Goal: Check status: Check status

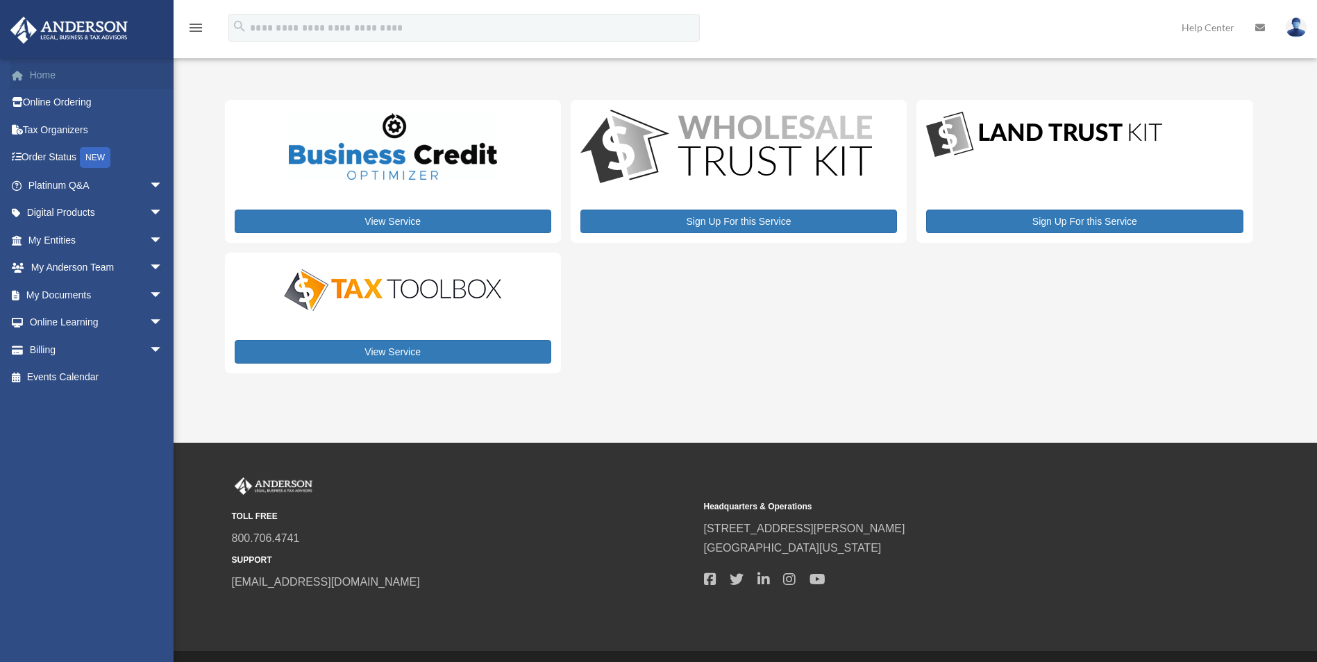
click at [42, 77] on link "Home" at bounding box center [97, 75] width 174 height 28
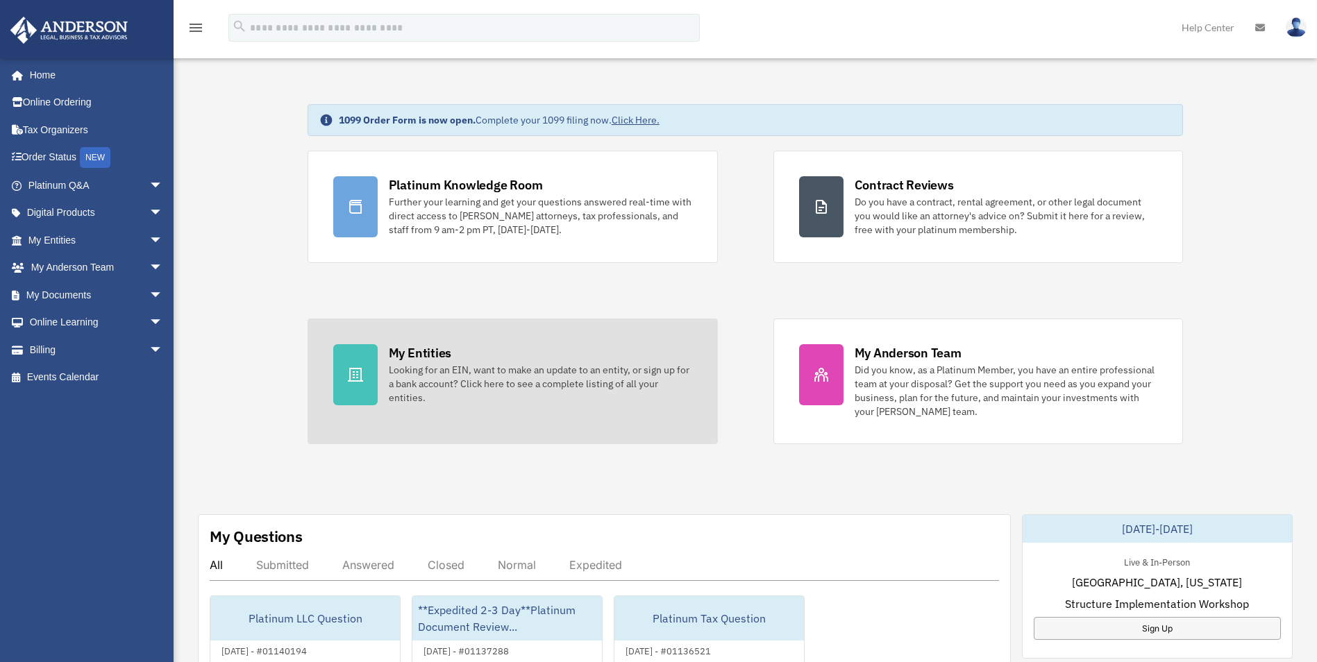
click at [471, 387] on div "Looking for an EIN, want to make an update to an entity, or sign up for a bank …" at bounding box center [540, 384] width 303 height 42
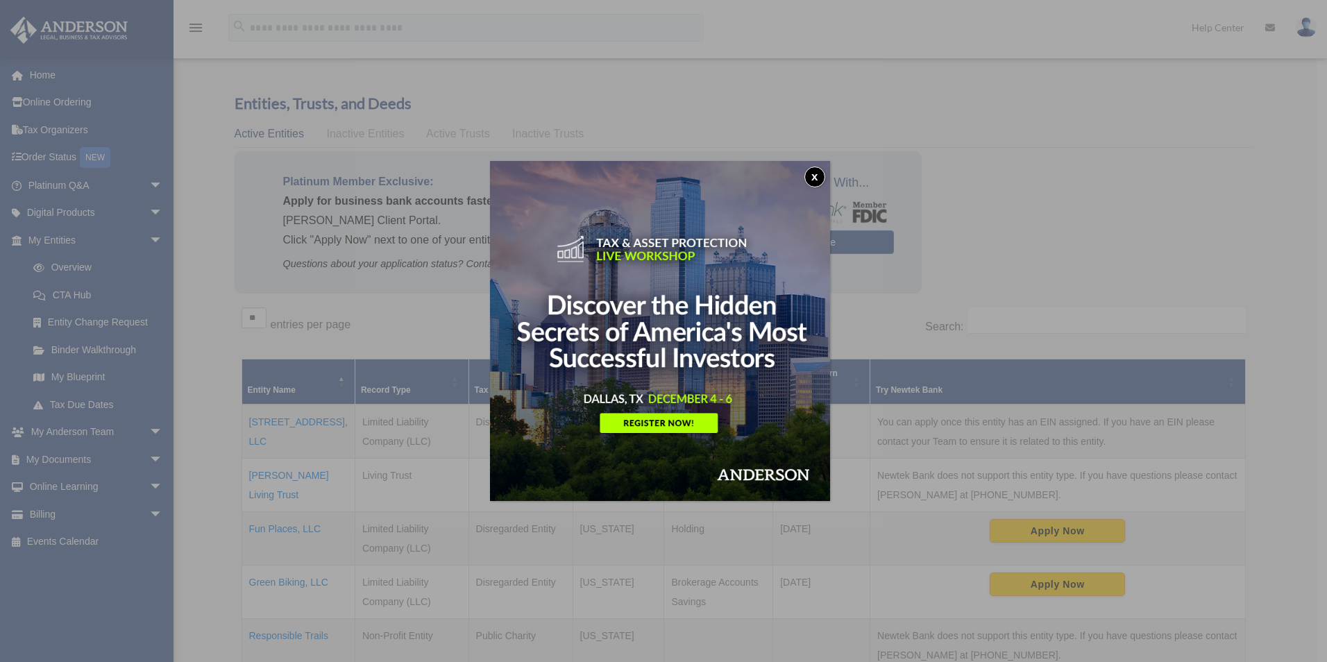
click at [821, 169] on button "x" at bounding box center [814, 177] width 21 height 21
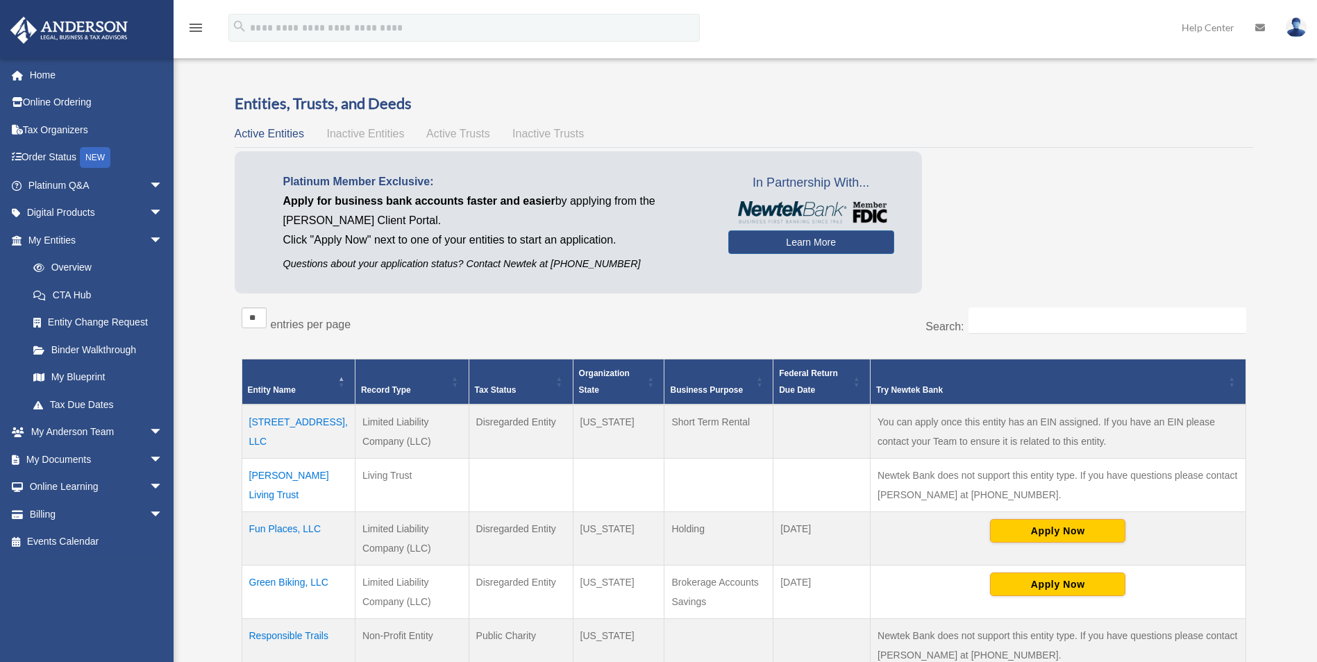
click at [281, 421] on td "[STREET_ADDRESS], LLC" at bounding box center [298, 432] width 113 height 54
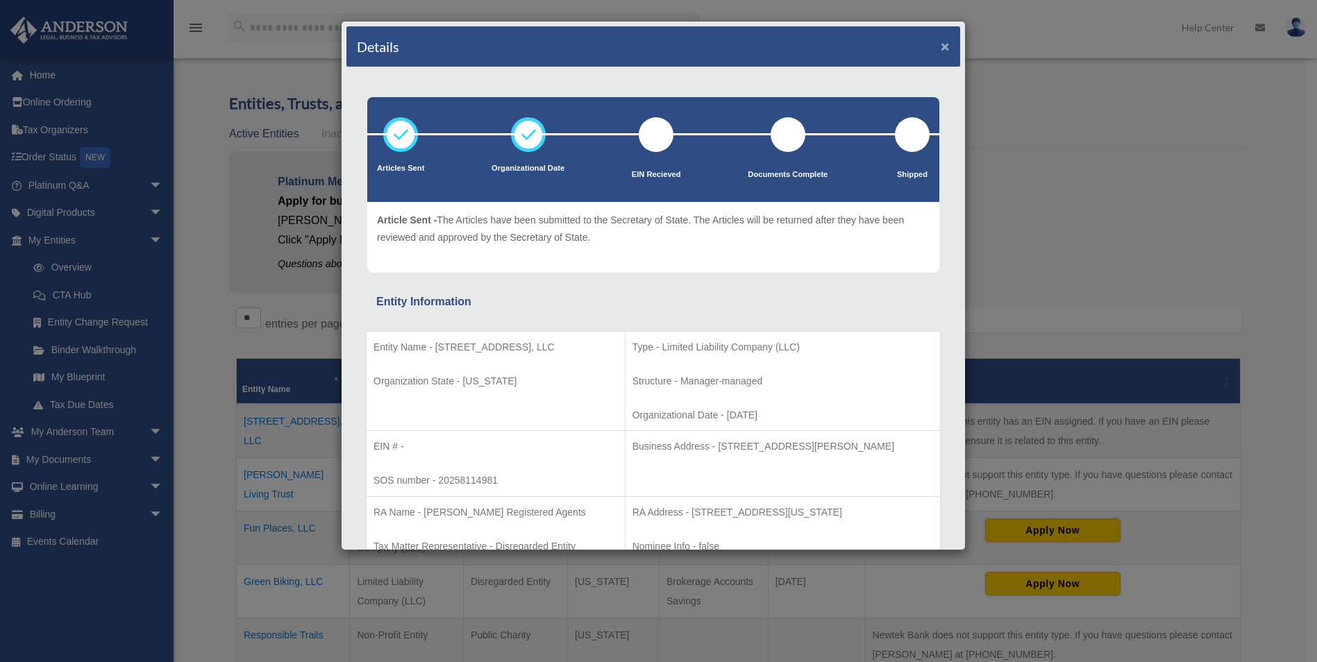
click at [940, 48] on button "×" at bounding box center [944, 46] width 9 height 15
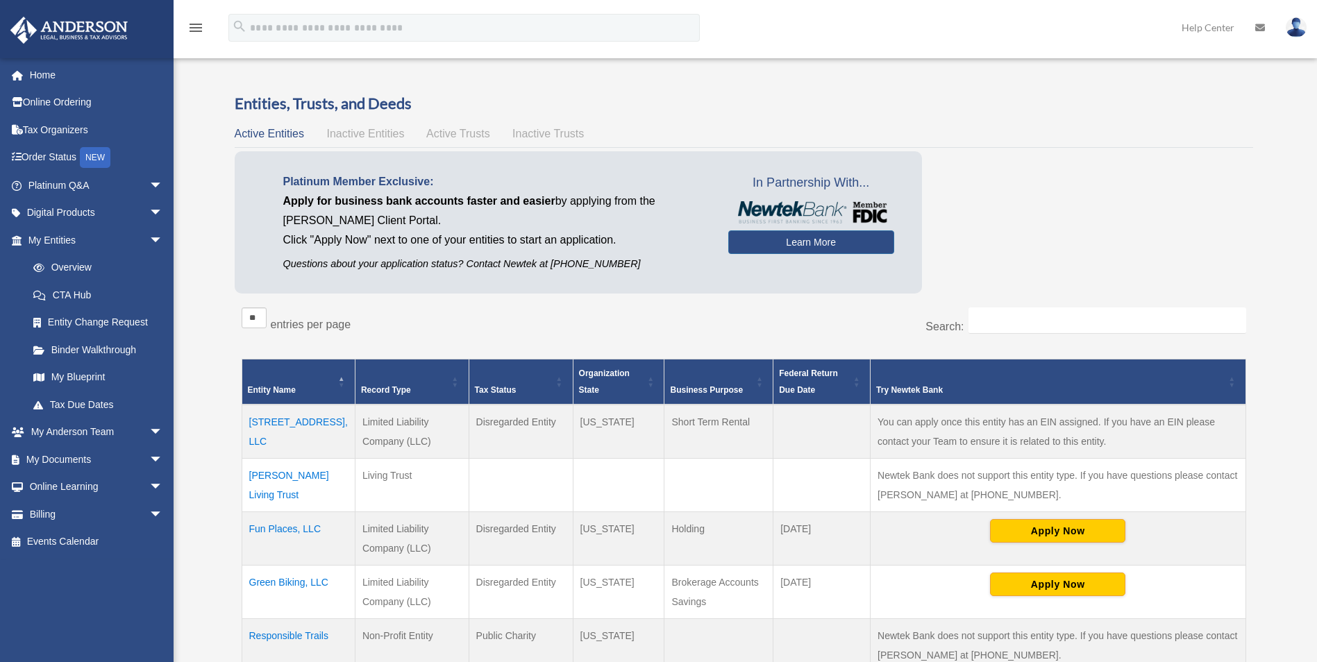
click at [263, 420] on td "[STREET_ADDRESS], LLC" at bounding box center [298, 432] width 113 height 54
